Goal: Transaction & Acquisition: Purchase product/service

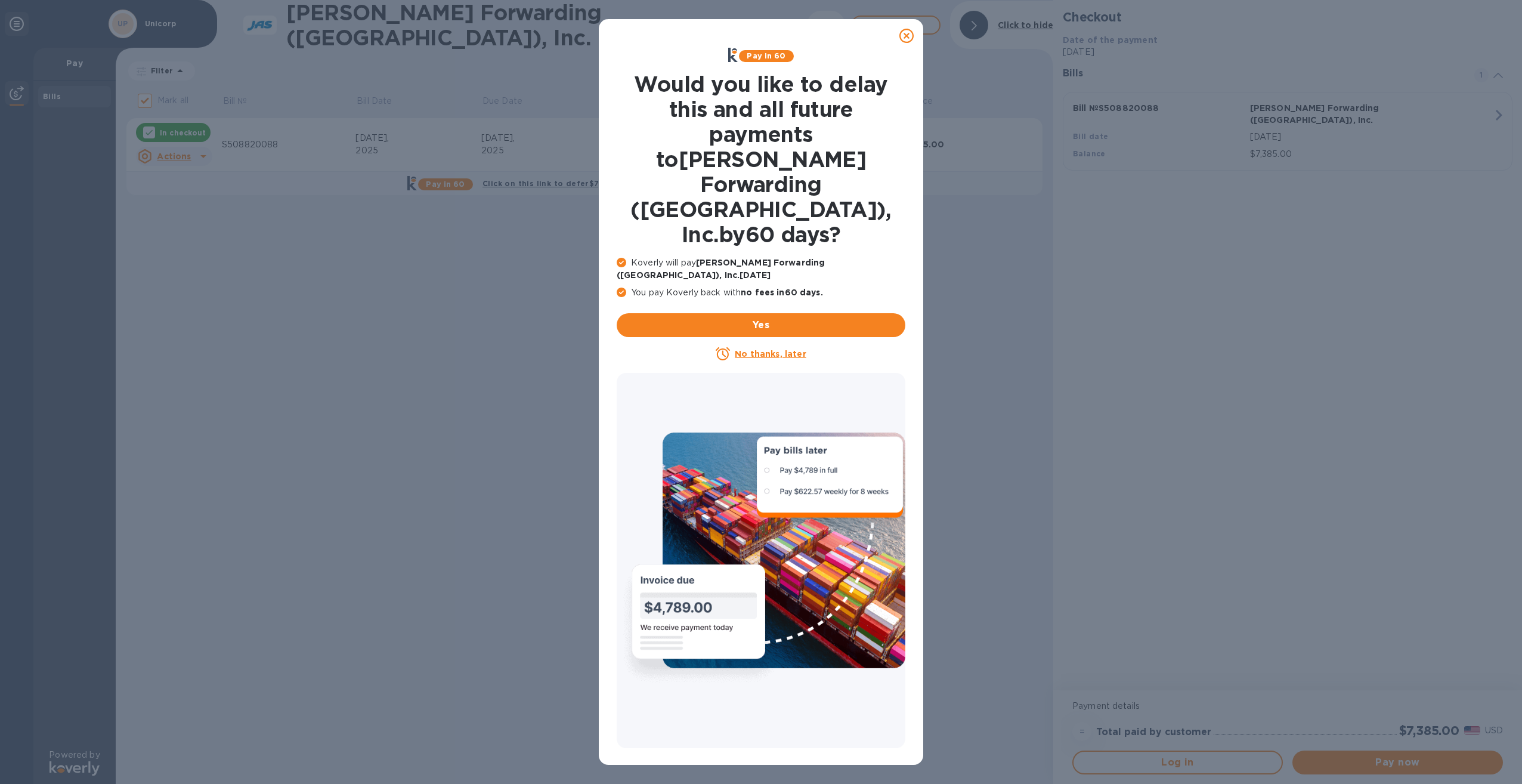
click at [764, 349] on u "No thanks, later" at bounding box center [770, 354] width 71 height 9
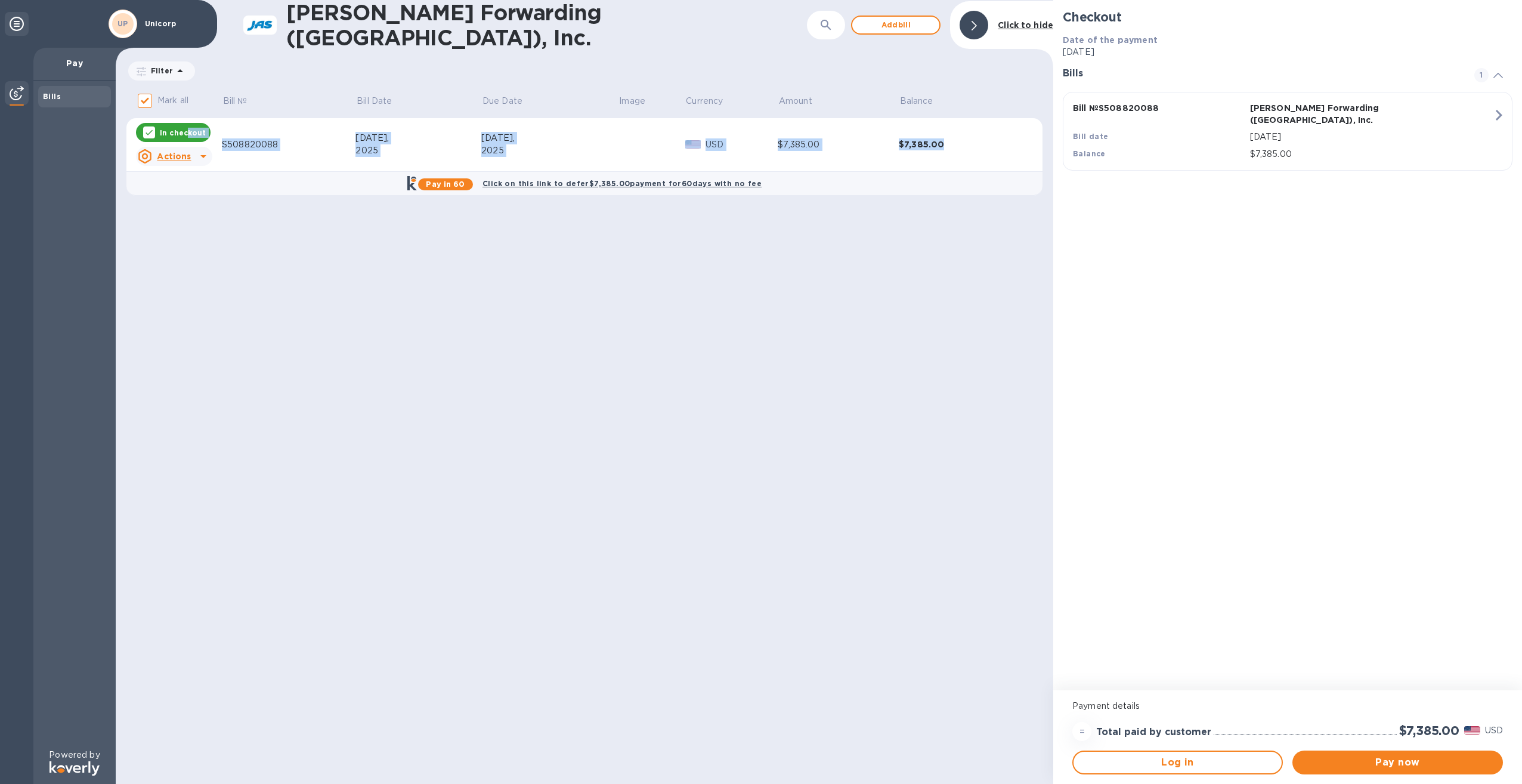
drag, startPoint x: 188, startPoint y: 129, endPoint x: 258, endPoint y: 223, distance: 117.2
click at [258, 223] on div "[PERSON_NAME] Forwarding ([GEOGRAPHIC_DATA]), Inc. ​ Add [PERSON_NAME] to hide …" at bounding box center [585, 392] width 938 height 784
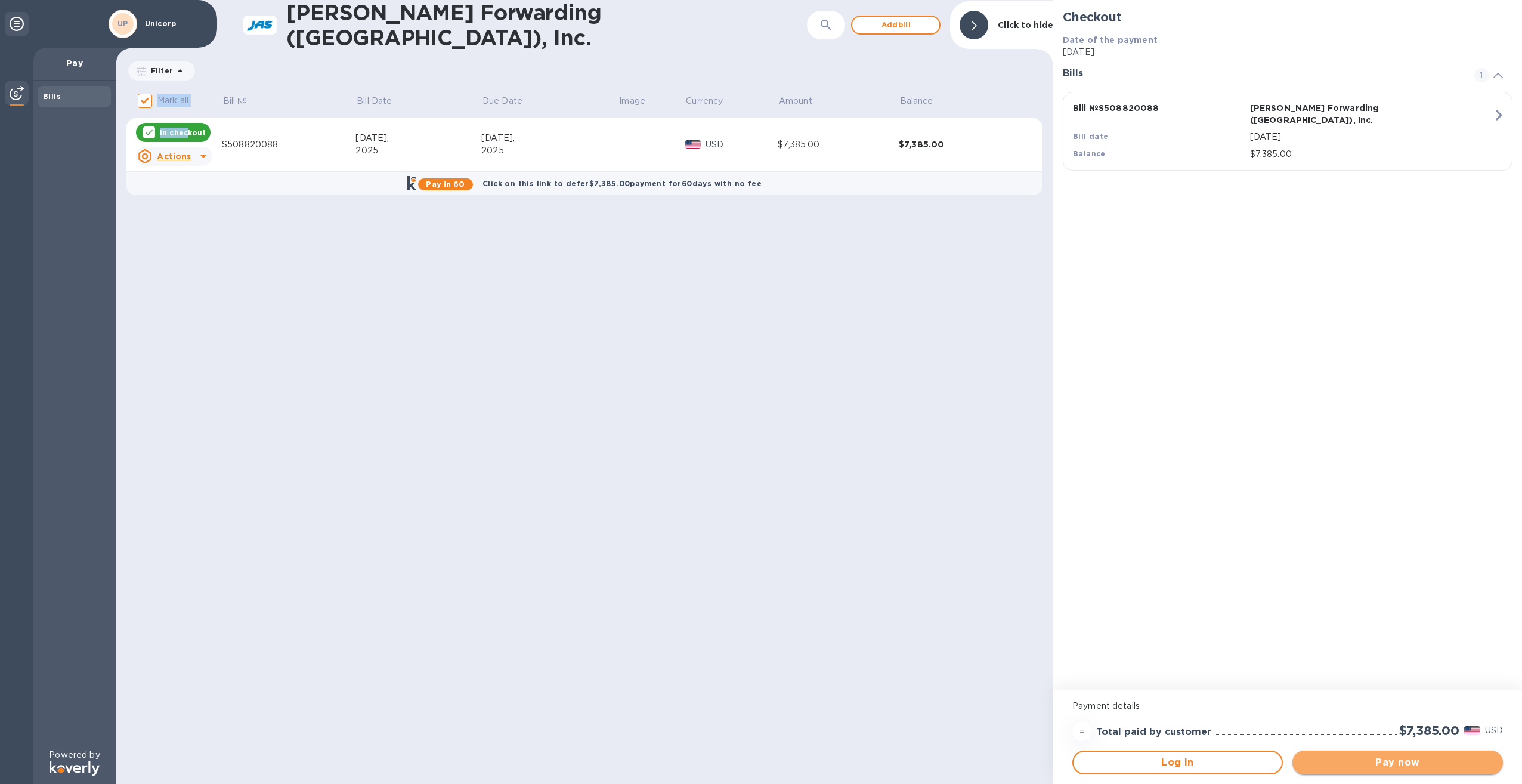
click at [1336, 765] on span "Pay now" at bounding box center [1398, 762] width 191 height 14
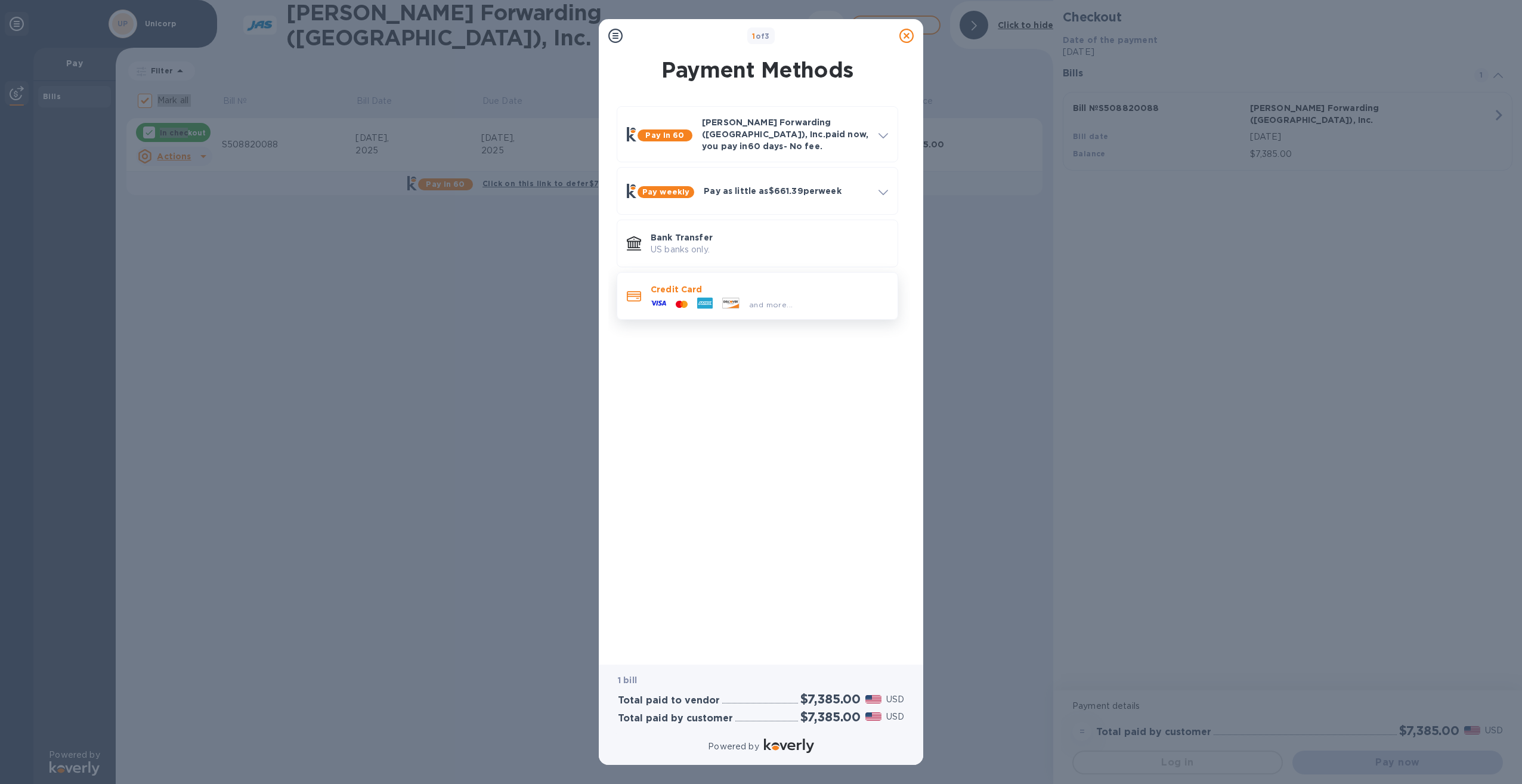
click at [848, 298] on div "and more..." at bounding box center [769, 302] width 237 height 13
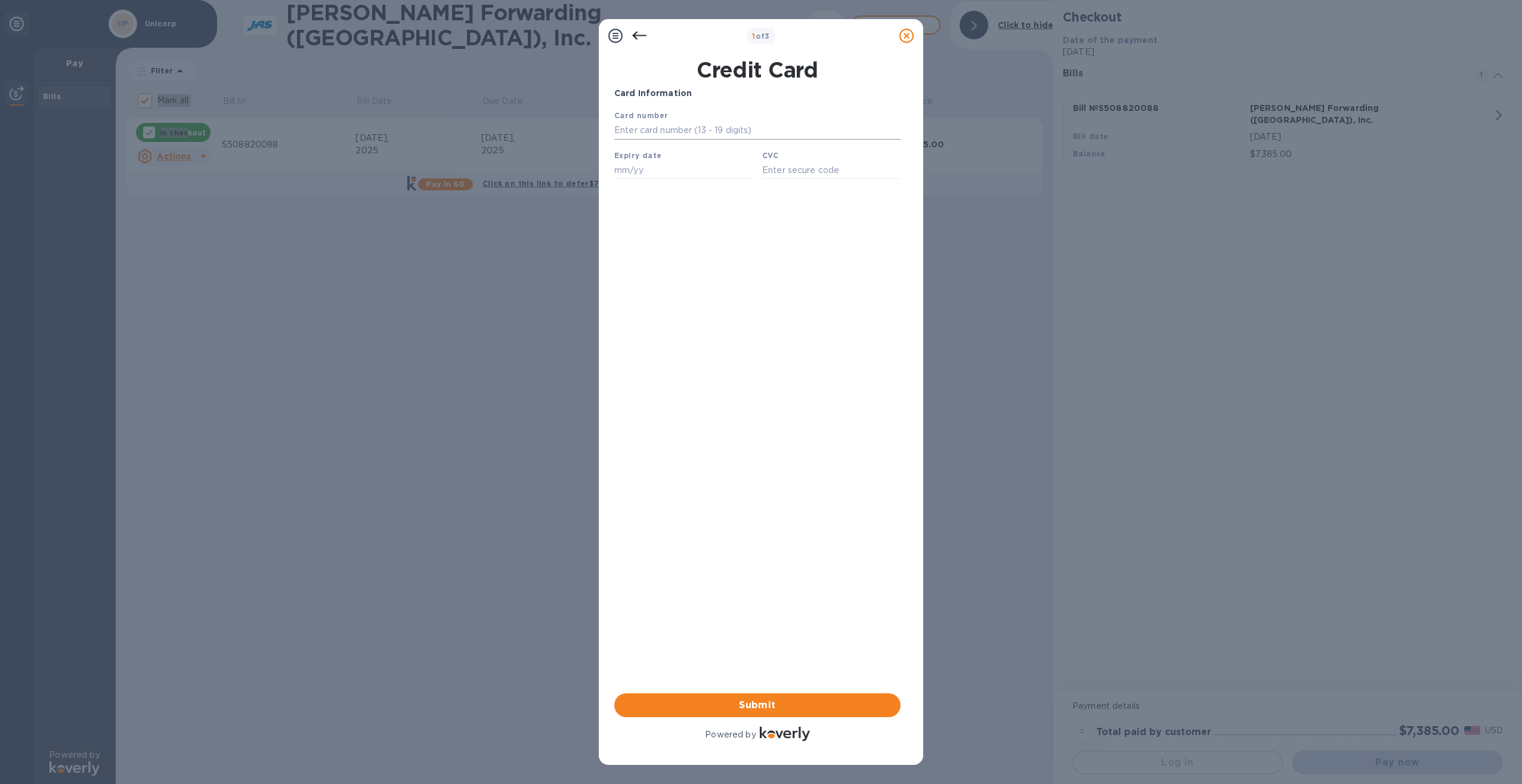
click at [717, 134] on input "text" at bounding box center [757, 130] width 286 height 18
type input "[CREDIT_CARD_NUMBER]"
type input "08/29"
type input "687"
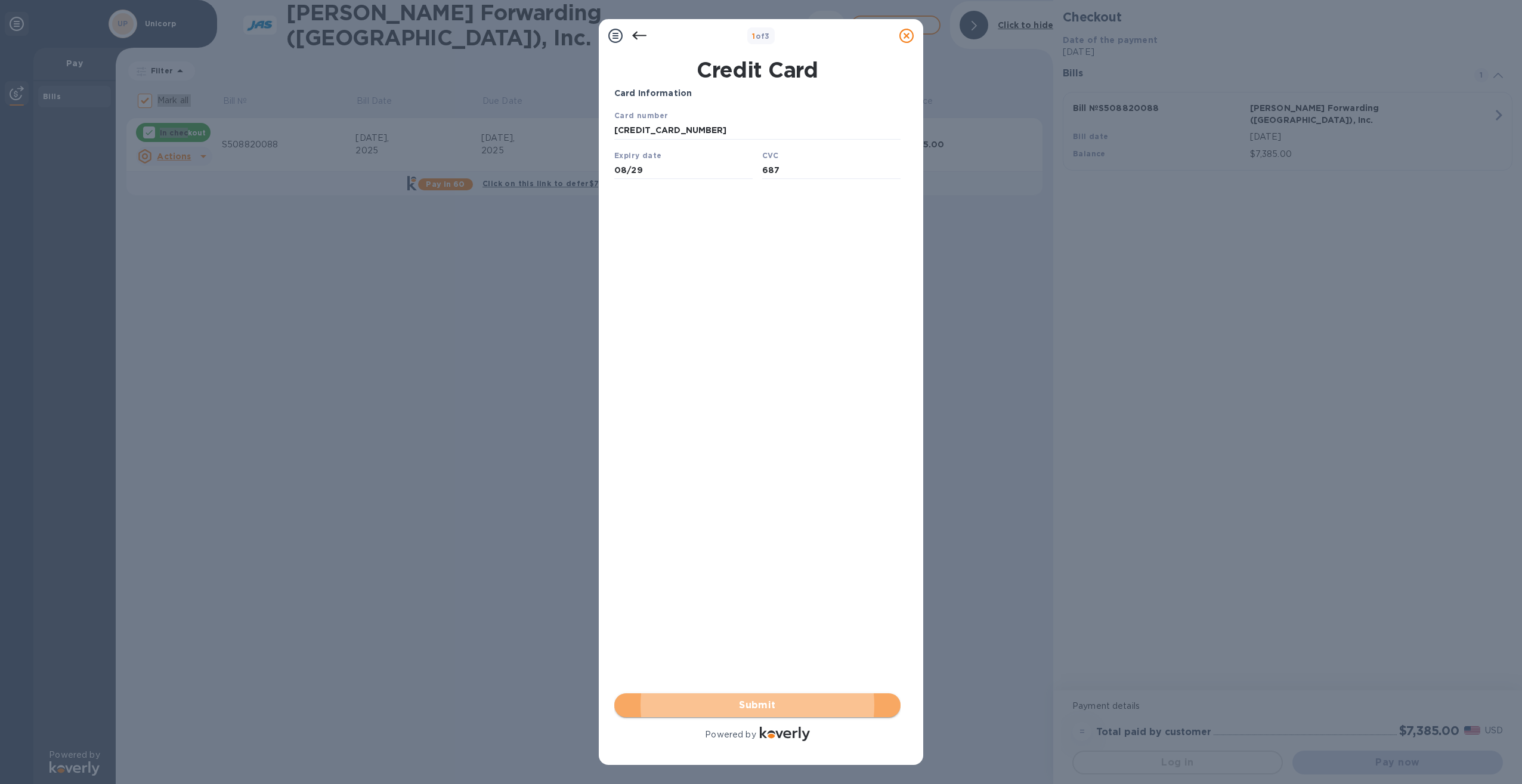
click at [789, 702] on span "Submit" at bounding box center [757, 704] width 267 height 14
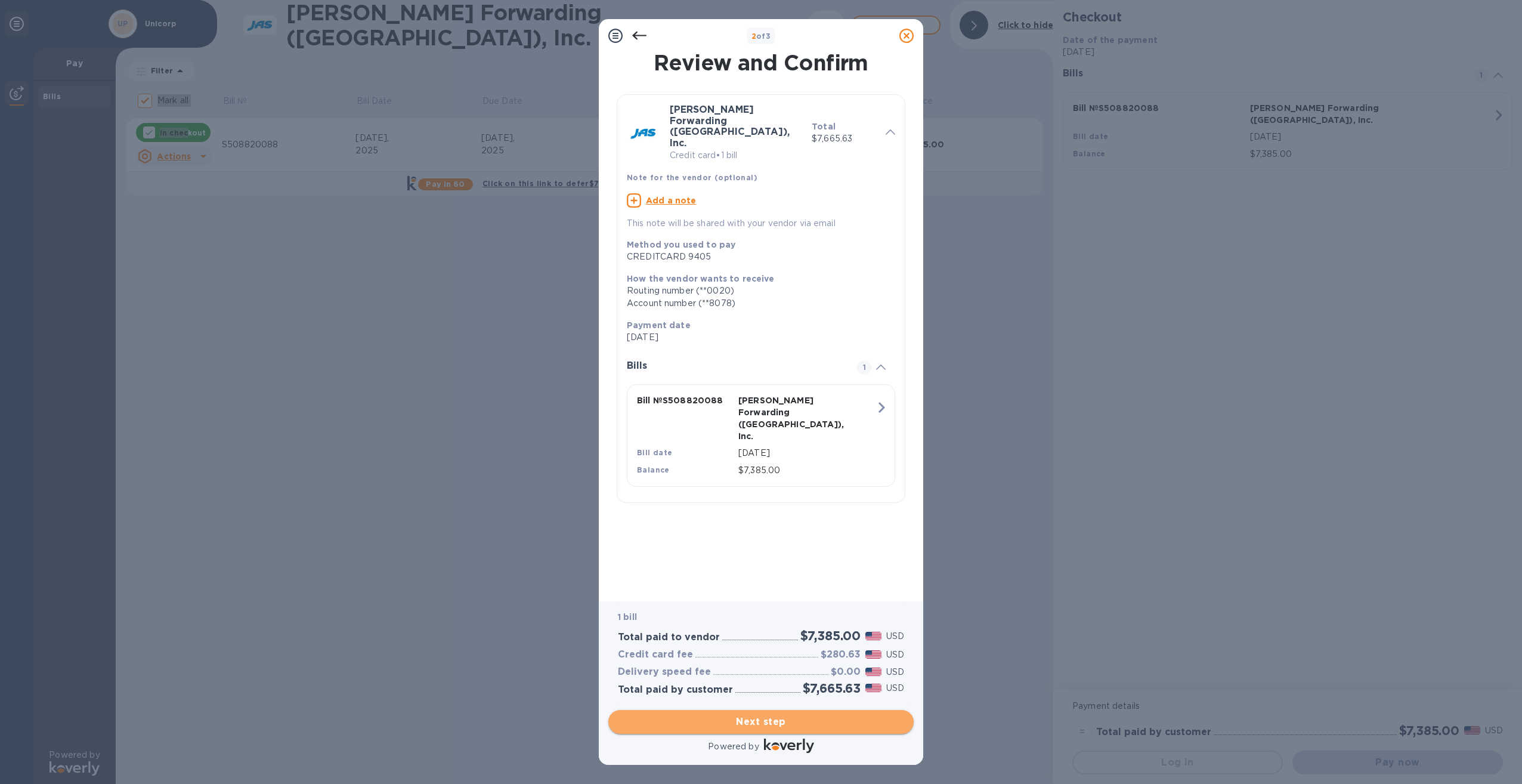
click at [786, 720] on span "Next step" at bounding box center [761, 721] width 286 height 14
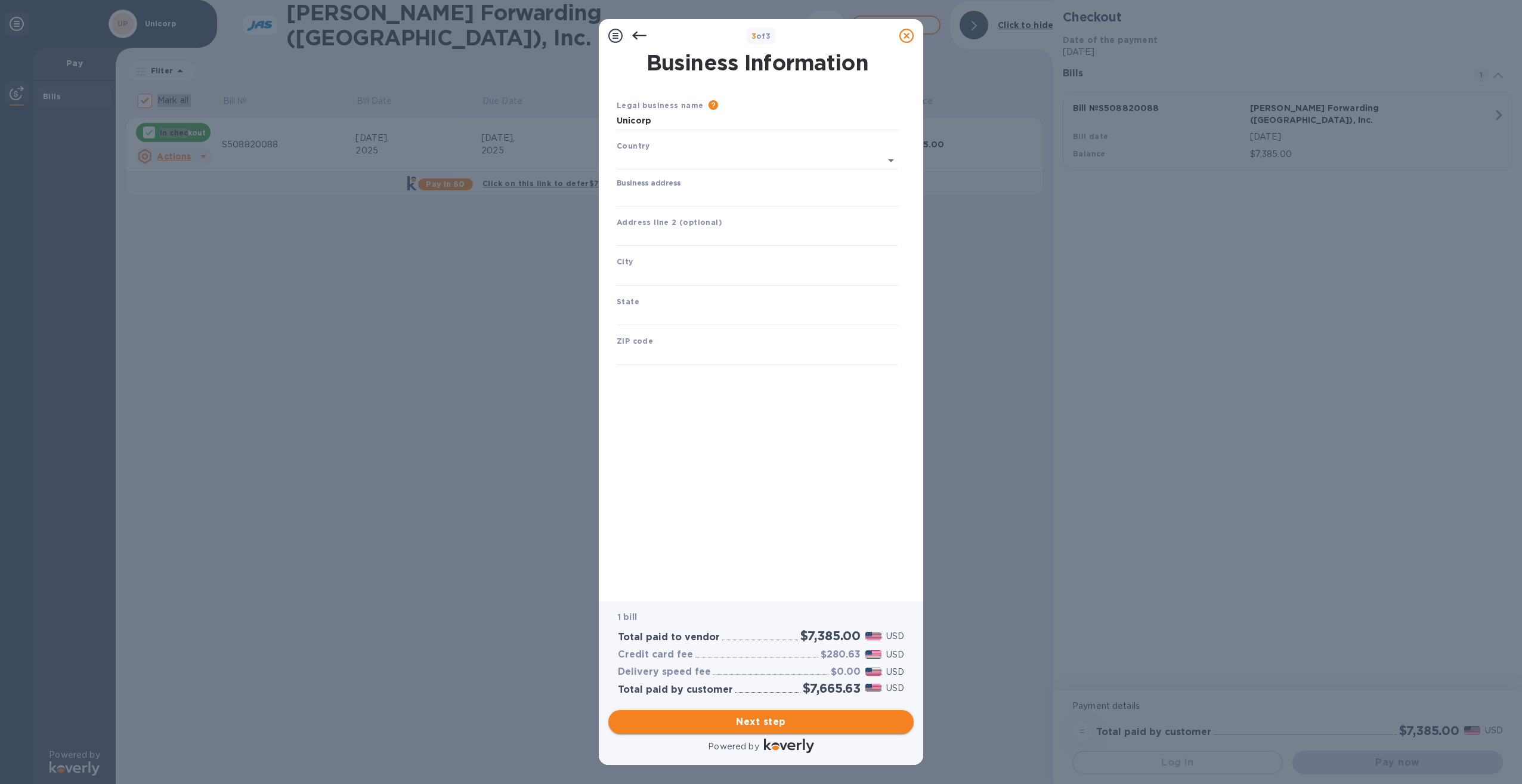
type input "[GEOGRAPHIC_DATA]"
click at [760, 206] on div "Business address" at bounding box center [757, 190] width 291 height 37
click at [761, 199] on input "Business address" at bounding box center [757, 195] width 282 height 18
type input "[STREET_ADDRESS]"
type input "Longboat Key"
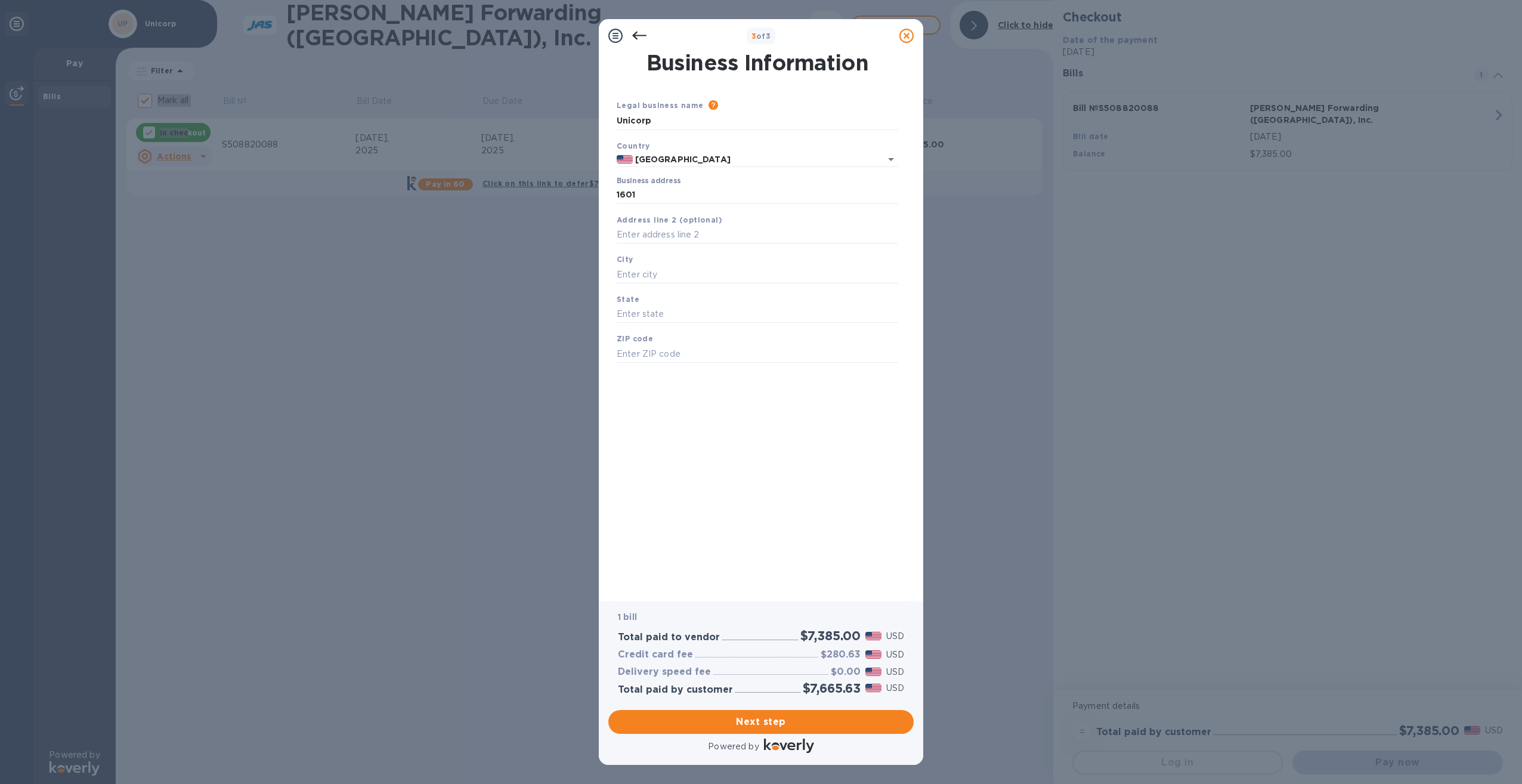
type input "FL"
type input "34228"
click at [791, 734] on div "Next step" at bounding box center [761, 722] width 315 height 33
click at [793, 724] on span "Next step" at bounding box center [761, 721] width 286 height 14
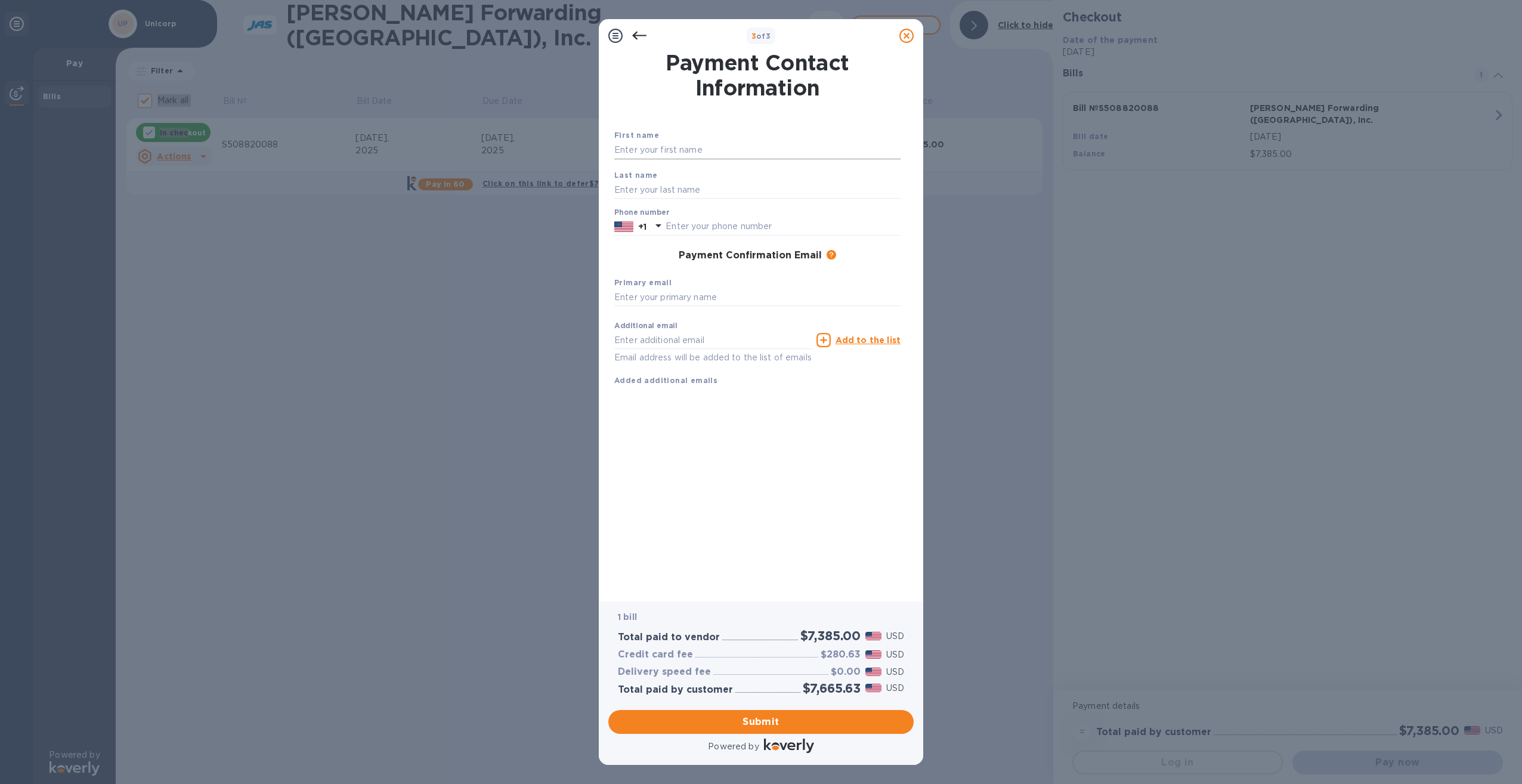
click at [721, 143] on input "text" at bounding box center [757, 150] width 286 height 18
type input "[PERSON_NAME]"
type input "9412311000"
type input "[PERSON_NAME][EMAIL_ADDRESS][PERSON_NAME][DOMAIN_NAME]"
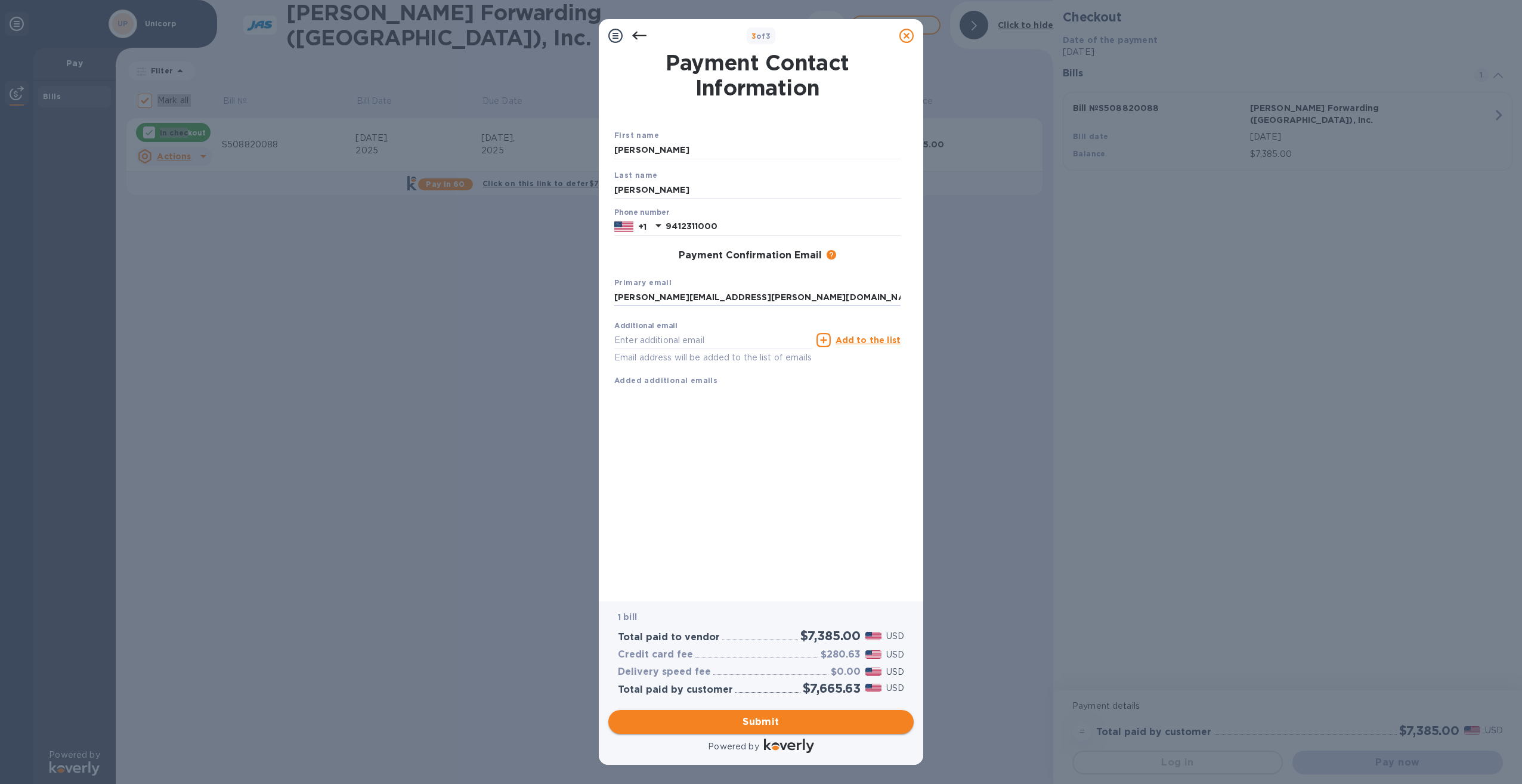
click at [747, 722] on span "Submit" at bounding box center [761, 721] width 286 height 14
checkbox input "false"
